Goal: Task Accomplishment & Management: Use online tool/utility

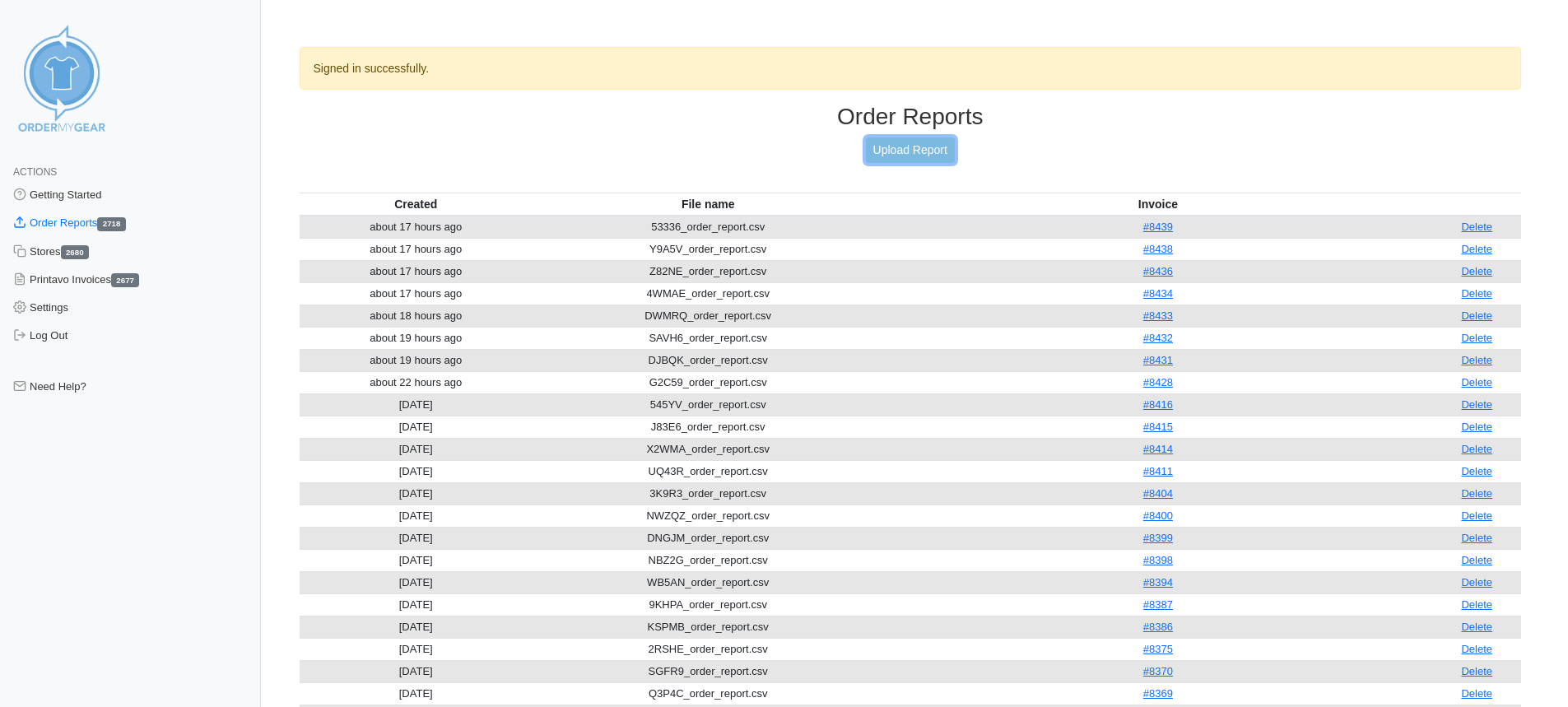
click at [938, 151] on link "Upload Report" at bounding box center [911, 150] width 89 height 25
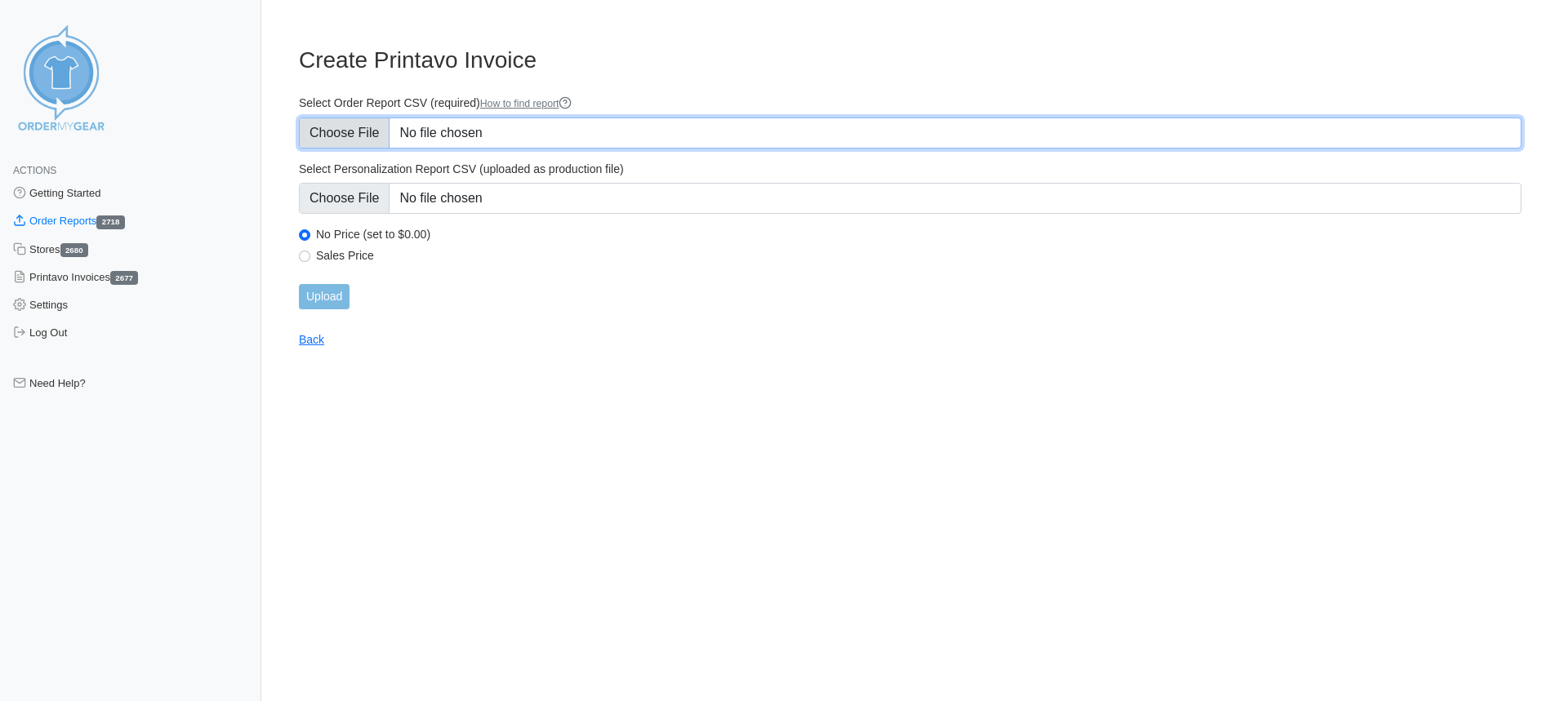
click at [518, 131] on input "Select Order Report CSV (required) How to find report" at bounding box center [910, 133] width 1223 height 31
type input "C:\fakepath\FNXNS_order_report.csv"
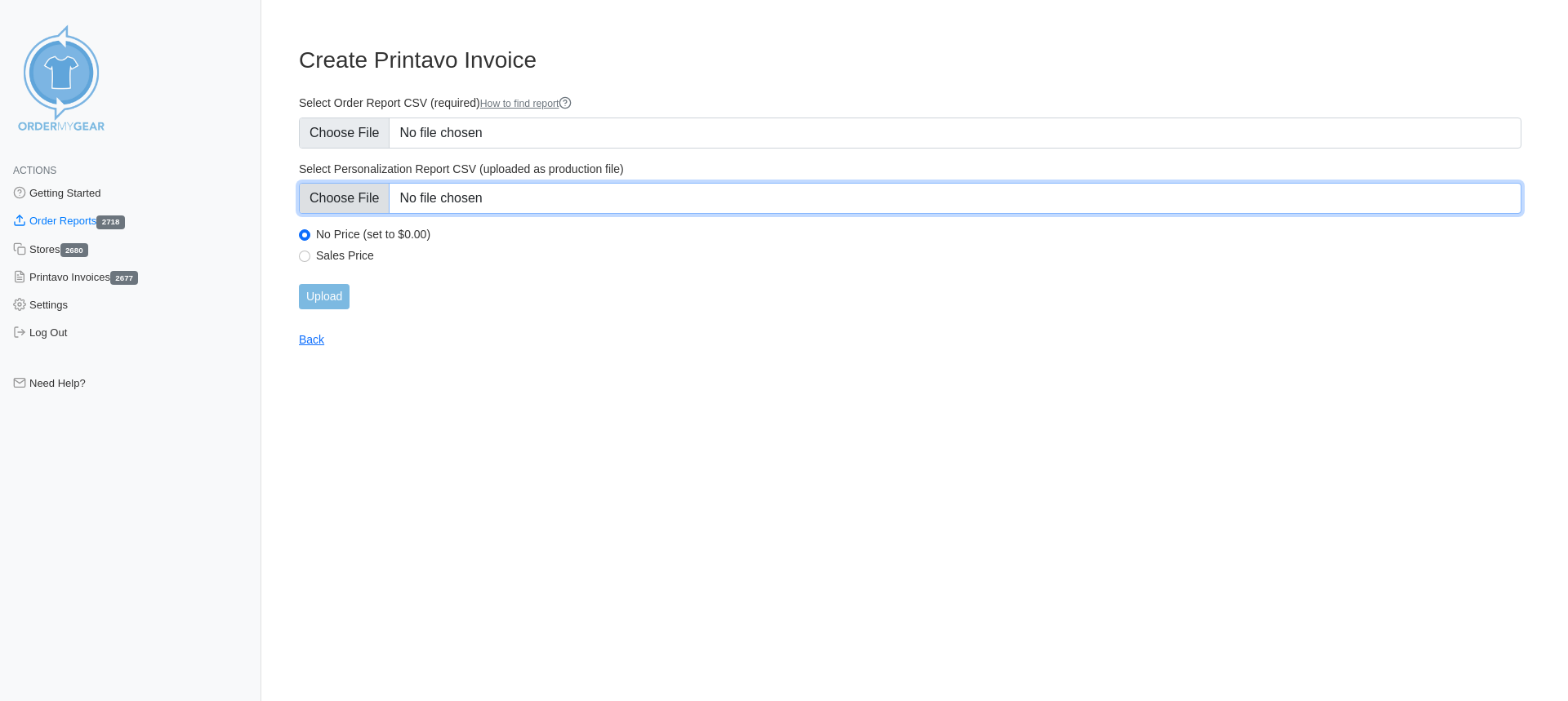
click at [639, 189] on input "Select Personalization Report CSV (uploaded as production file)" at bounding box center [910, 198] width 1223 height 31
type input "C:\fakepath\FNXNS_personalization_report.csv"
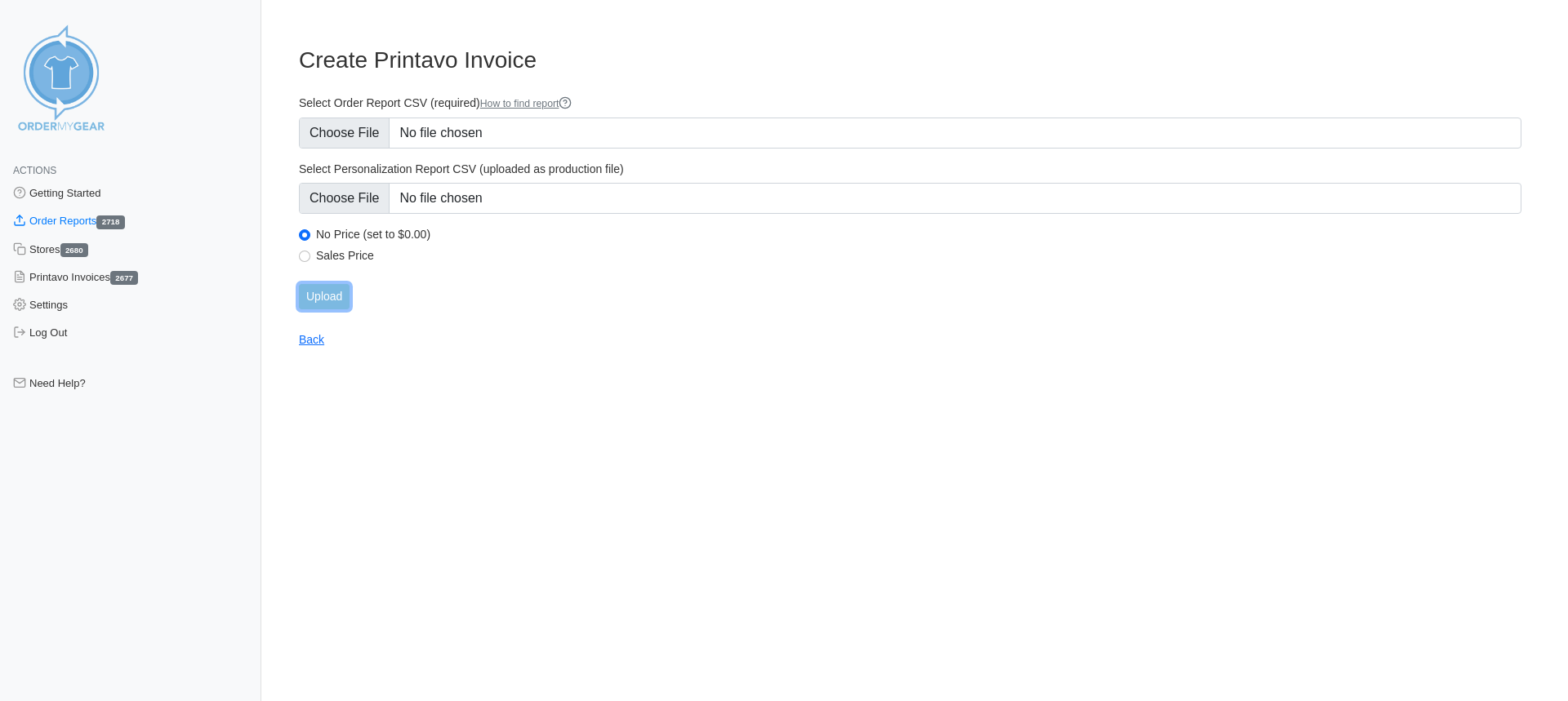
click at [333, 288] on input "Upload" at bounding box center [324, 297] width 51 height 25
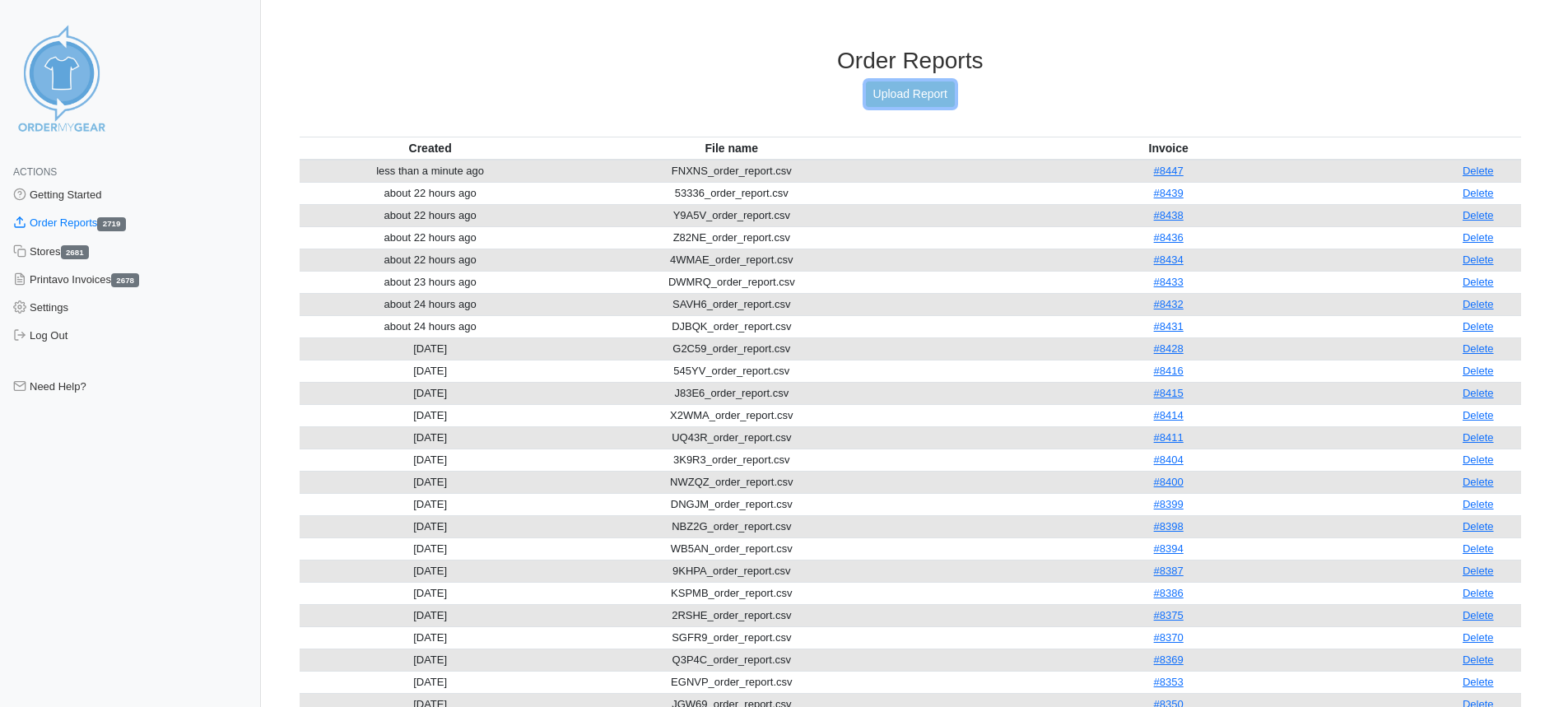
click at [902, 97] on link "Upload Report" at bounding box center [911, 94] width 89 height 25
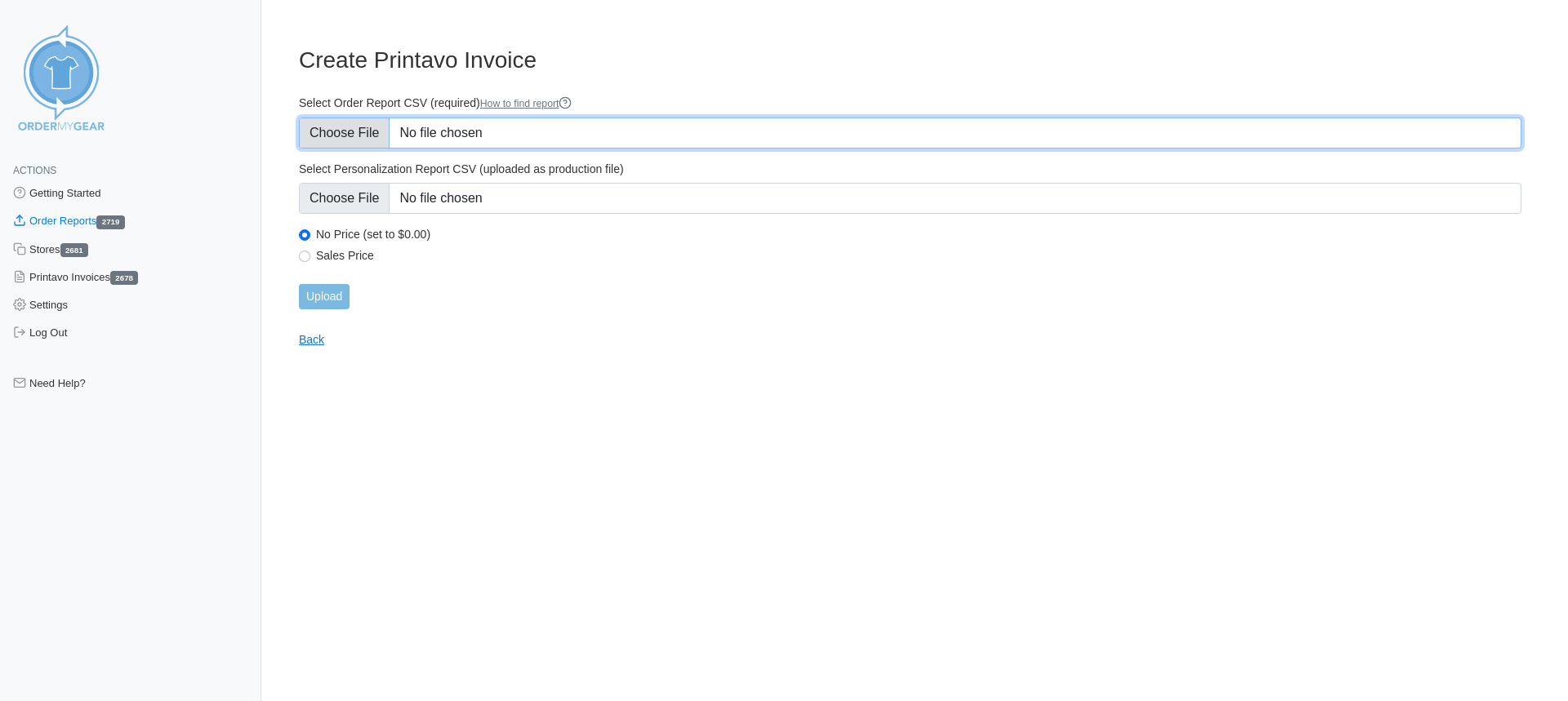
click at [533, 123] on input "Select Order Report CSV (required) How to find report" at bounding box center [910, 133] width 1223 height 31
type input "C:\fakepath\2NMHK_order_report.csv"
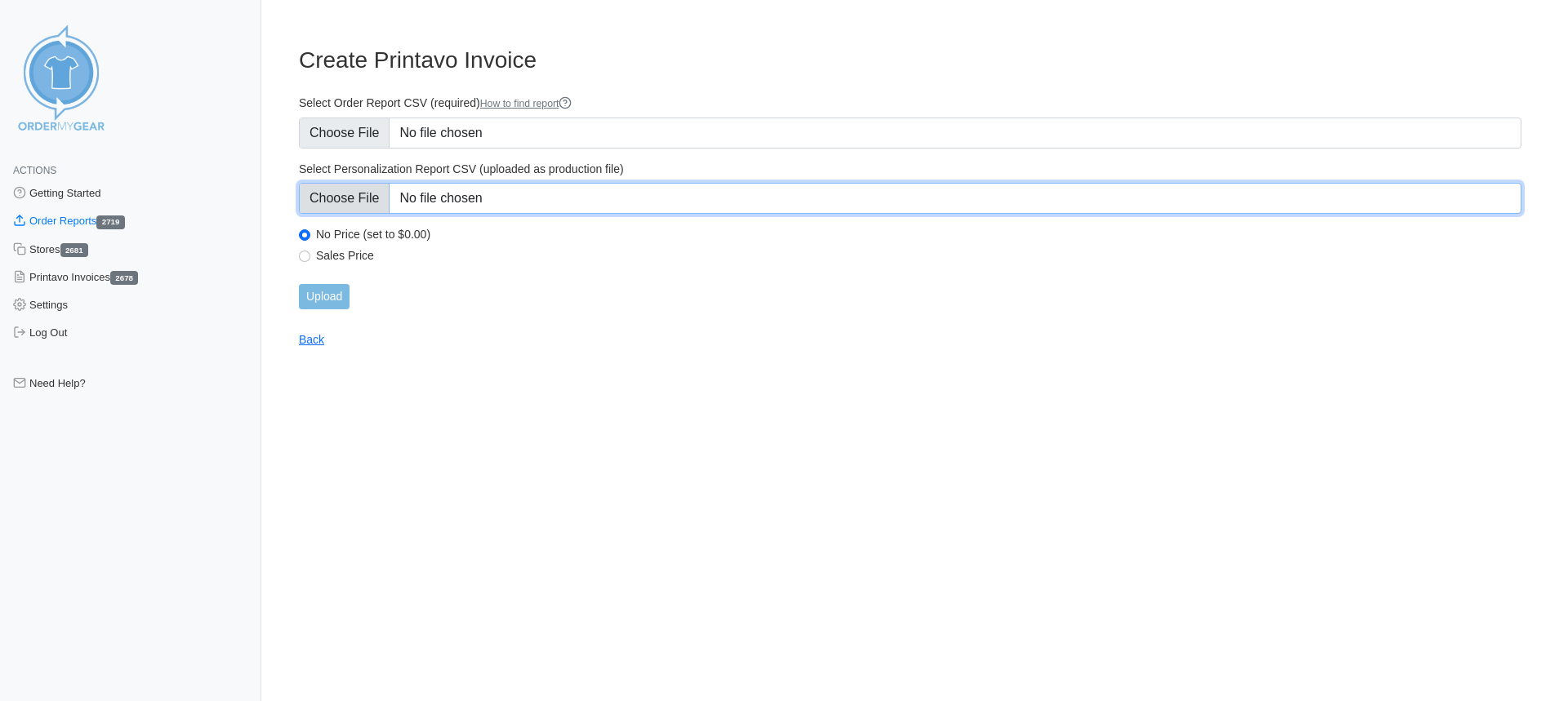
click at [599, 186] on input "Select Personalization Report CSV (uploaded as production file)" at bounding box center [910, 198] width 1223 height 31
type input "C:\fakepath\2NMHK_personalization_report.csv"
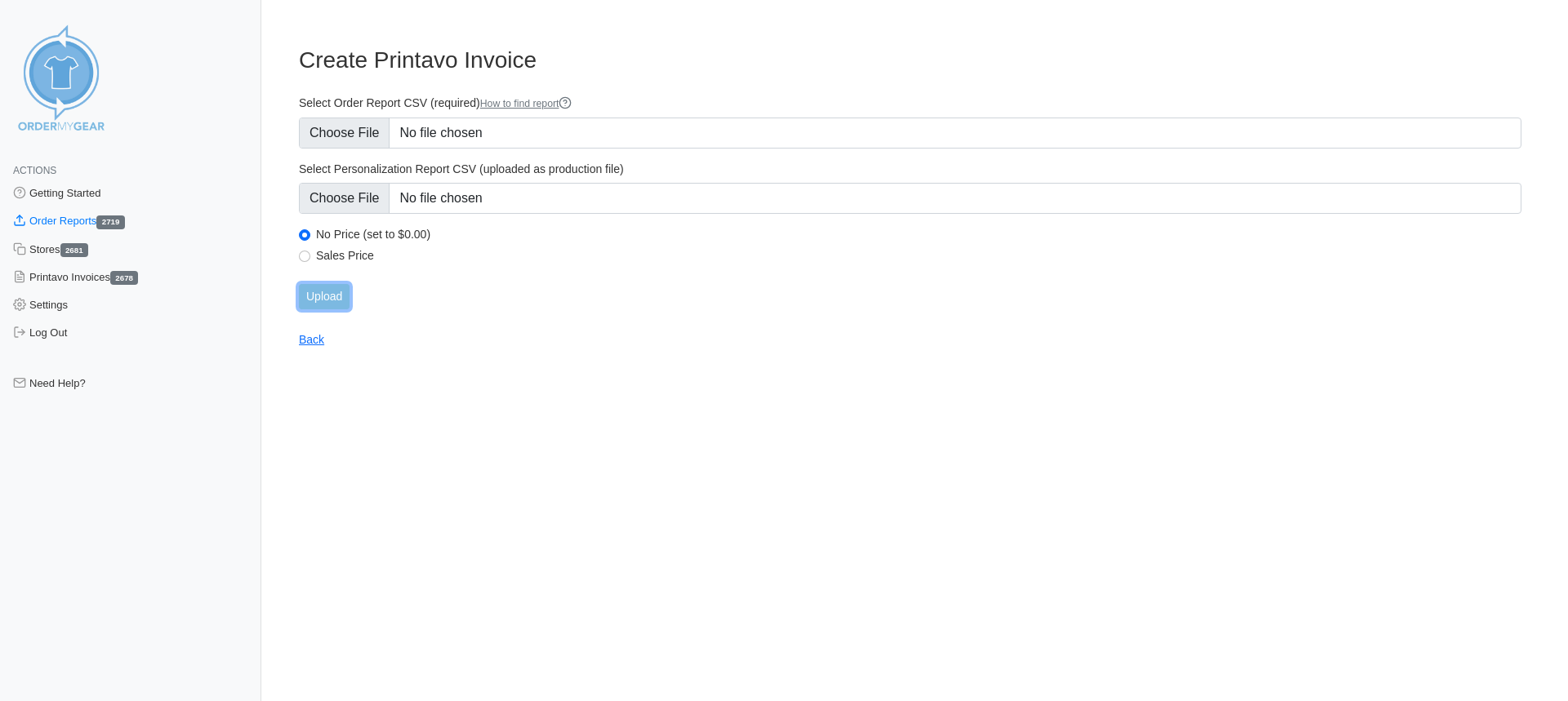
click at [306, 291] on input "Upload" at bounding box center [324, 297] width 51 height 25
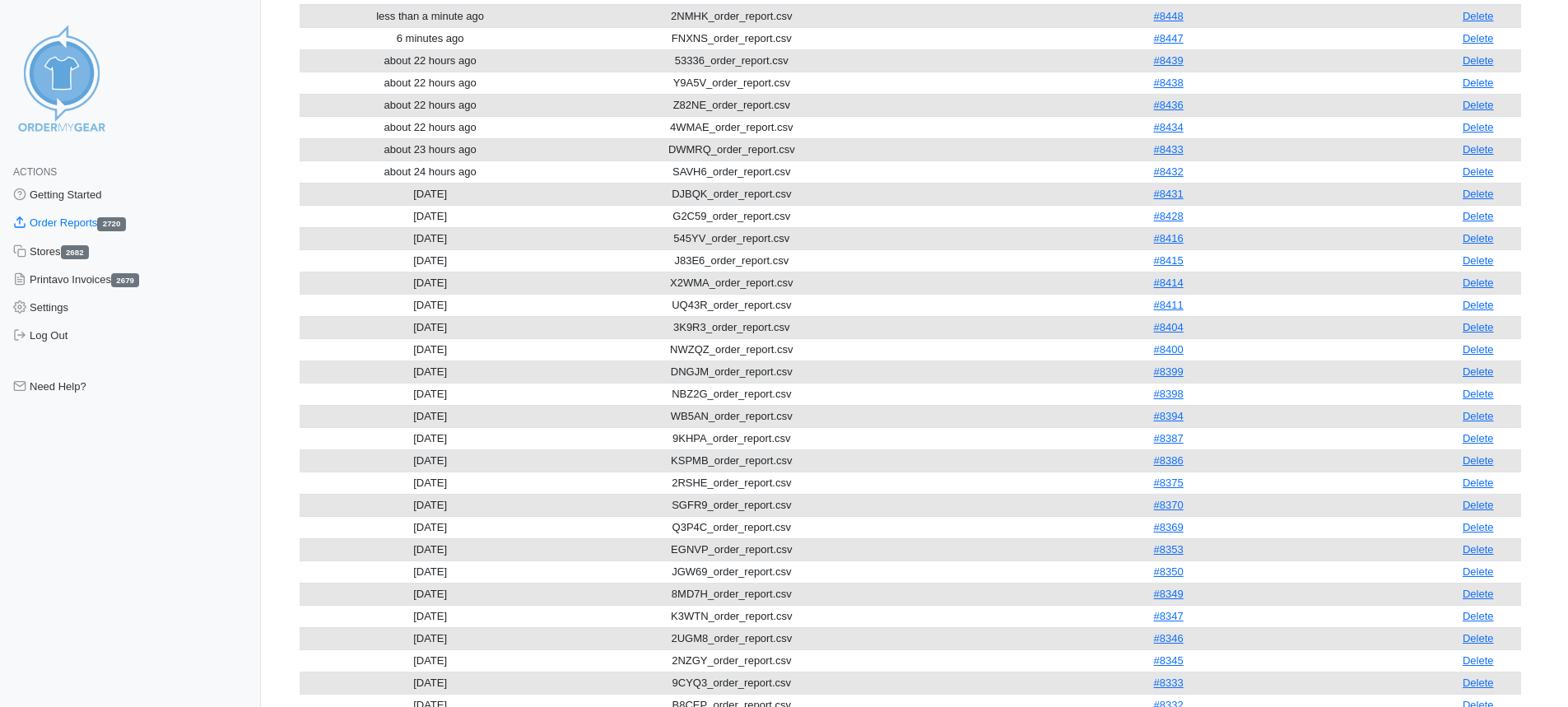
scroll to position [165, 0]
